Goal: Navigation & Orientation: Find specific page/section

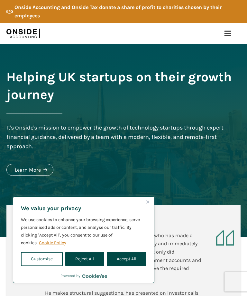
click at [125, 261] on button "Accept All" at bounding box center [127, 259] width 40 height 14
checkbox input "true"
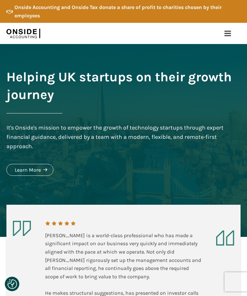
click at [226, 32] on icon at bounding box center [228, 34] width 8 height 8
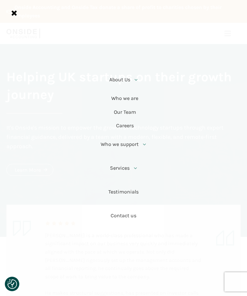
click at [137, 104] on li "About Us Who we are Our Team Careers" at bounding box center [123, 100] width 53 height 65
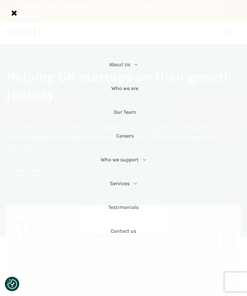
click at [130, 114] on link "Our Team" at bounding box center [123, 113] width 53 height 24
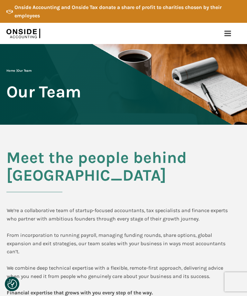
checkbox input "true"
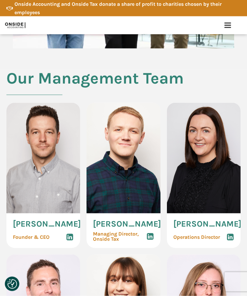
scroll to position [410, 0]
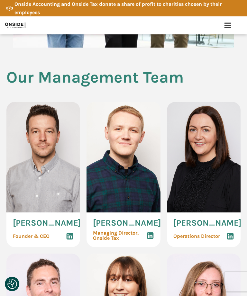
click at [42, 183] on img at bounding box center [43, 157] width 74 height 111
click at [35, 226] on span "[PERSON_NAME]" at bounding box center [47, 223] width 68 height 8
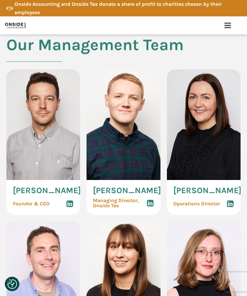
scroll to position [441, 0]
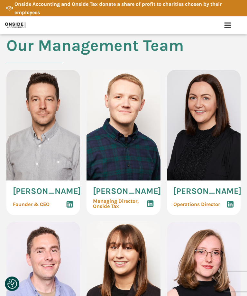
click at [37, 189] on span "[PERSON_NAME]" at bounding box center [47, 191] width 68 height 8
click at [41, 195] on span "[PERSON_NAME]" at bounding box center [47, 191] width 68 height 8
click at [42, 207] on span "Founder & CEO" at bounding box center [31, 204] width 37 height 5
click at [39, 207] on span "Founder & CEO" at bounding box center [31, 204] width 37 height 5
click at [123, 207] on span "Managing Director, Onside Tax" at bounding box center [116, 204] width 46 height 10
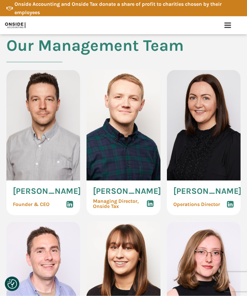
click at [32, 207] on span "Founder & CEO" at bounding box center [31, 204] width 37 height 5
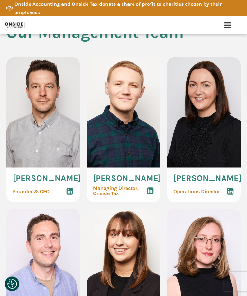
scroll to position [452, 0]
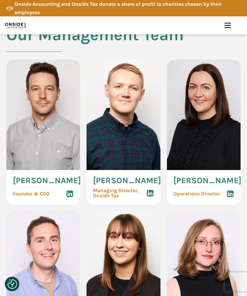
click at [204, 185] on span "[PERSON_NAME]" at bounding box center [207, 181] width 68 height 8
click at [204, 197] on span "Operations Director" at bounding box center [196, 193] width 47 height 5
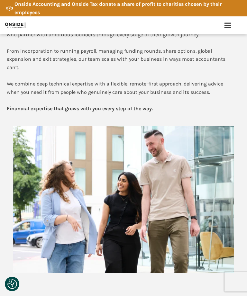
scroll to position [184, 0]
